Goal: Find specific page/section: Find specific page/section

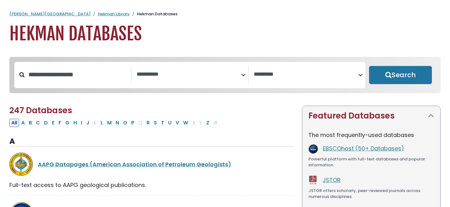
select select "Database Subject Filter"
select select "Database Vendors Filter"
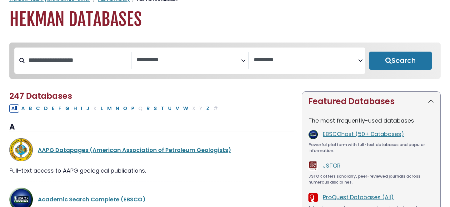
scroll to position [15, 0]
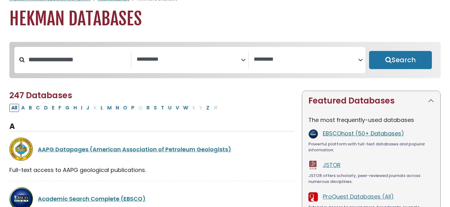
click at [338, 136] on link "EBSCOhost (50+ Databases)" at bounding box center [363, 133] width 81 height 8
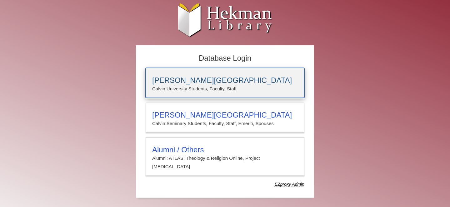
click at [186, 81] on h3 "[PERSON_NAME][GEOGRAPHIC_DATA]" at bounding box center [225, 80] width 146 height 9
